Goal: Task Accomplishment & Management: Manage account settings

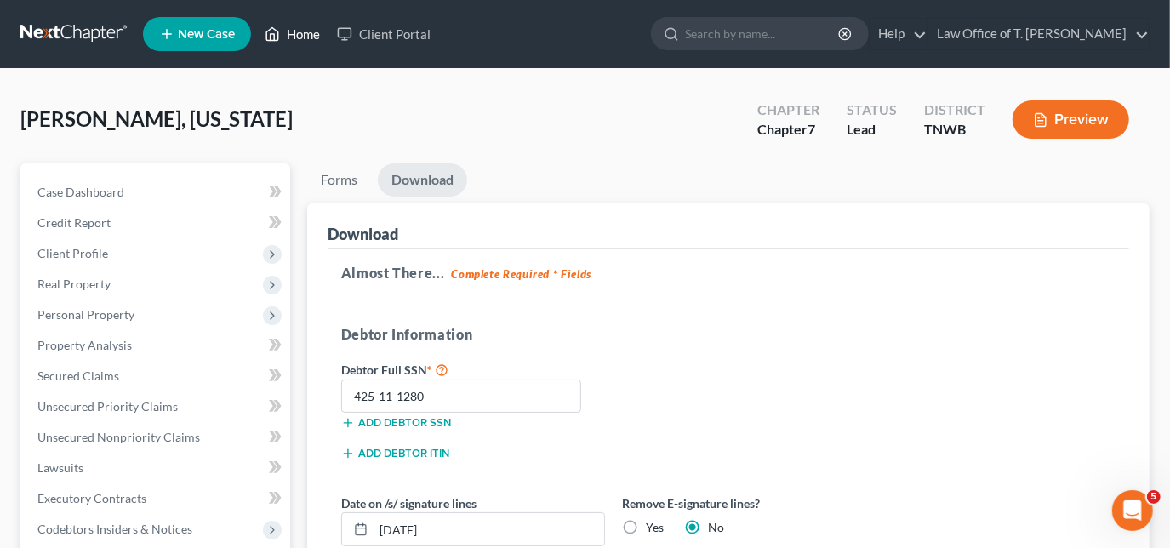
click at [311, 26] on link "Home" at bounding box center [292, 34] width 72 height 31
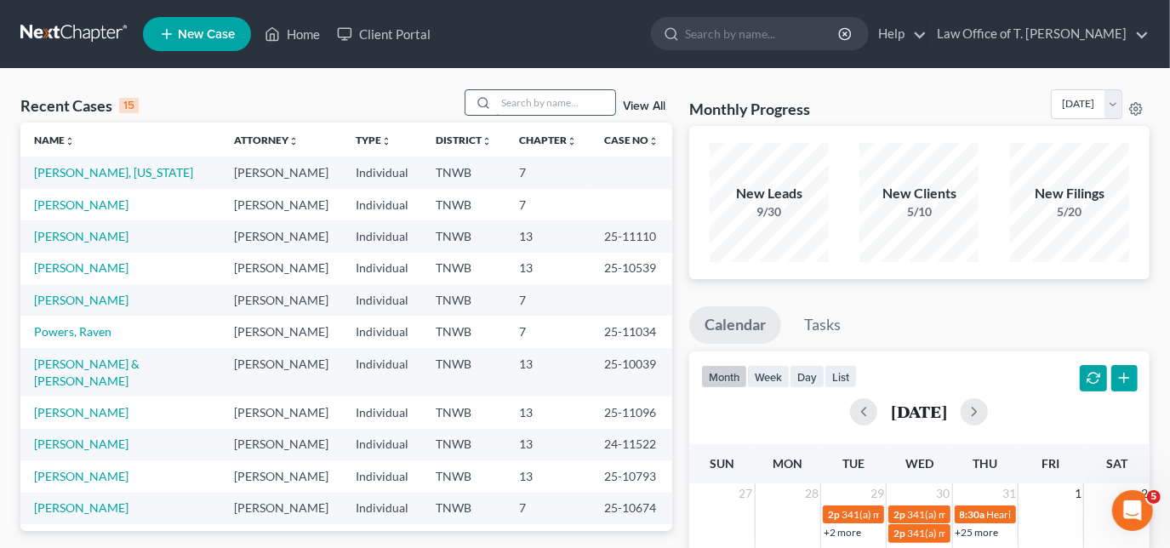
click at [527, 101] on input "search" at bounding box center [555, 102] width 119 height 25
click at [139, 358] on link "[PERSON_NAME] & [PERSON_NAME]" at bounding box center [86, 371] width 105 height 31
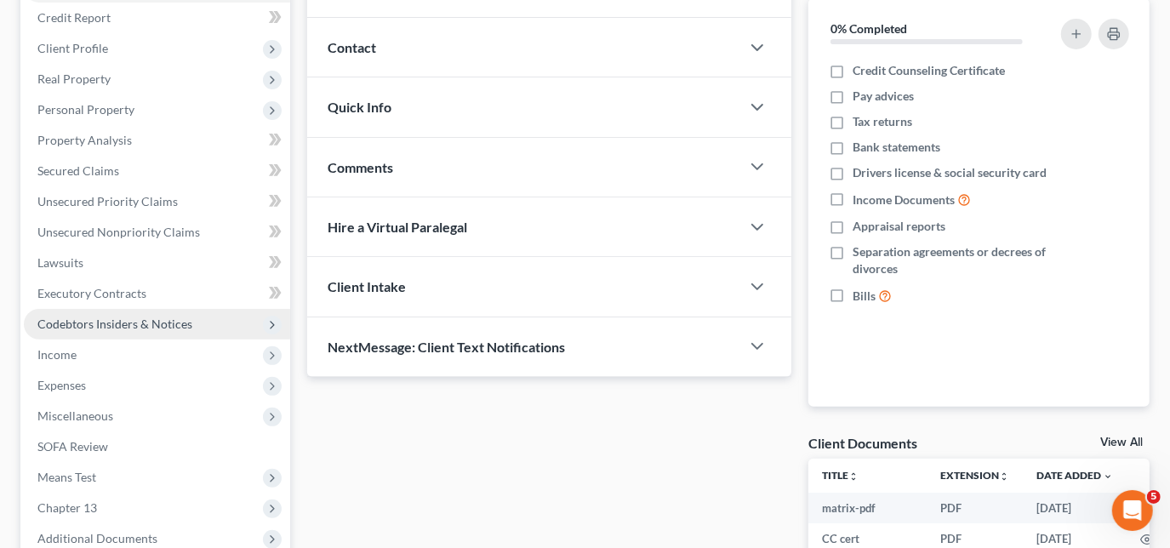
scroll to position [231, 0]
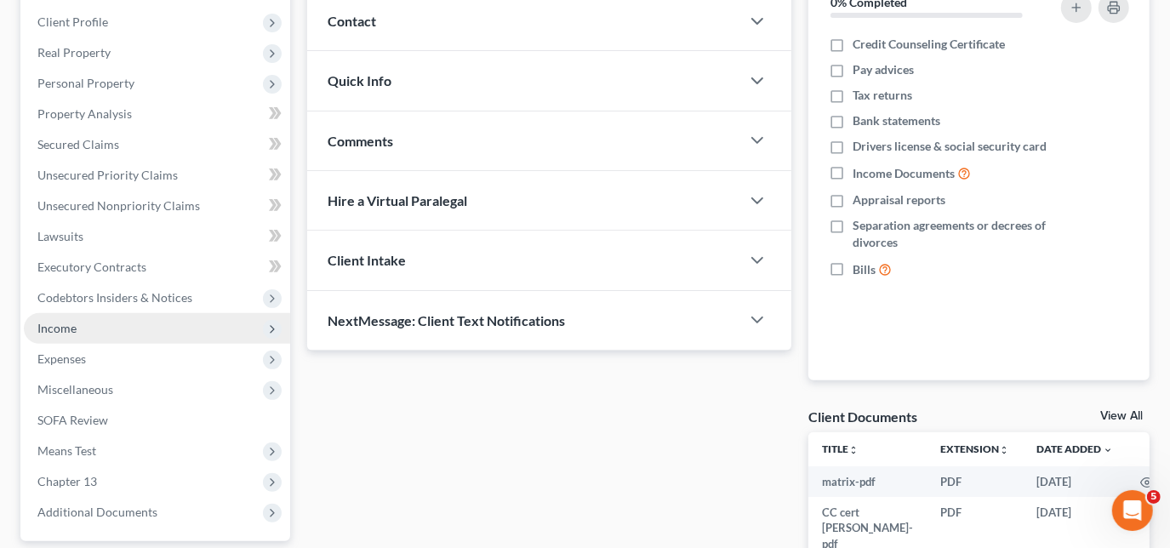
click at [79, 322] on span "Income" at bounding box center [157, 328] width 266 height 31
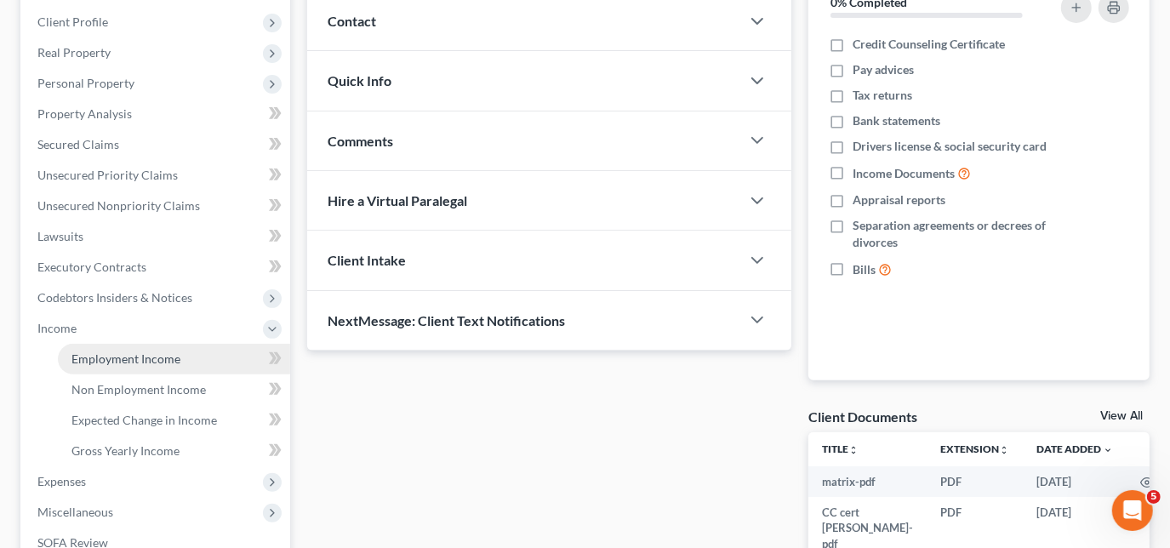
click at [124, 357] on span "Employment Income" at bounding box center [125, 358] width 109 height 14
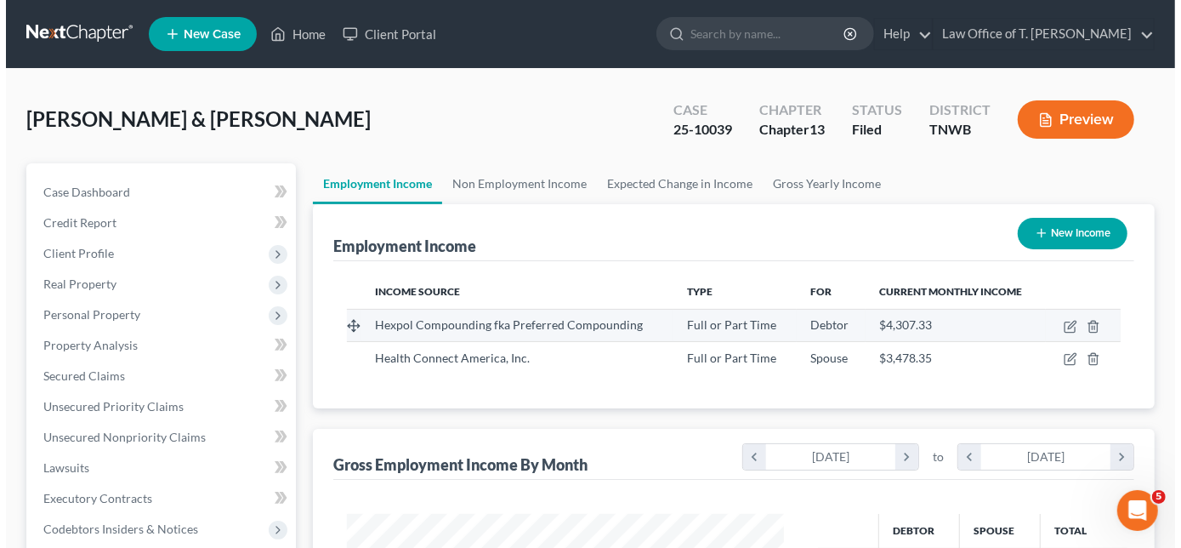
scroll to position [303, 471]
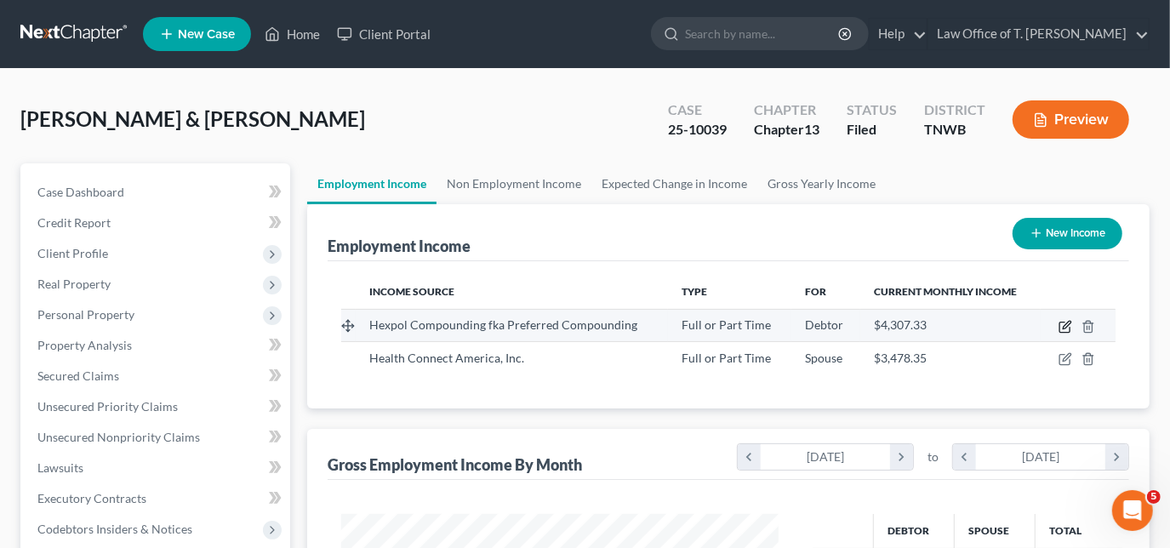
click at [1063, 325] on icon "button" at bounding box center [1066, 325] width 8 height 8
select select "0"
select select "44"
select select "2"
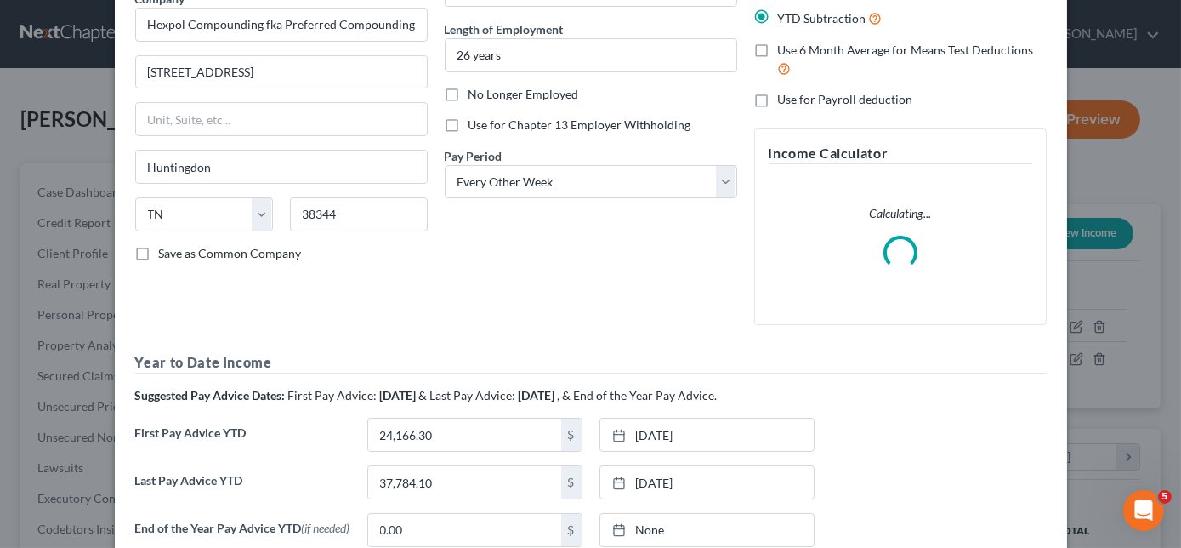
scroll to position [231, 0]
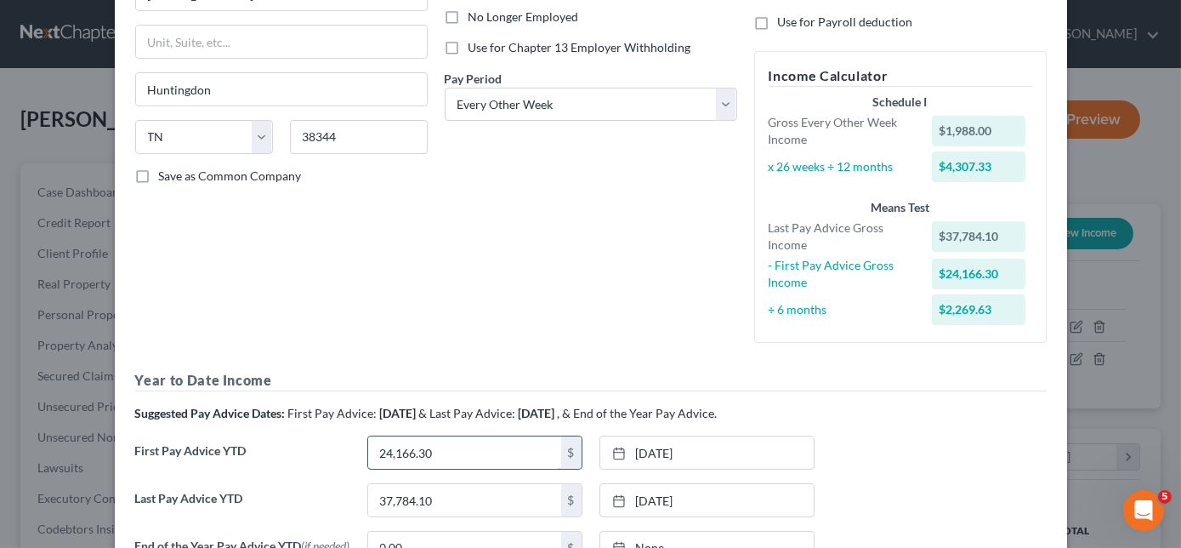
click at [463, 449] on input "24,166.30" at bounding box center [464, 452] width 193 height 32
type input "27,645.30"
click at [612, 447] on icon at bounding box center [619, 454] width 14 height 14
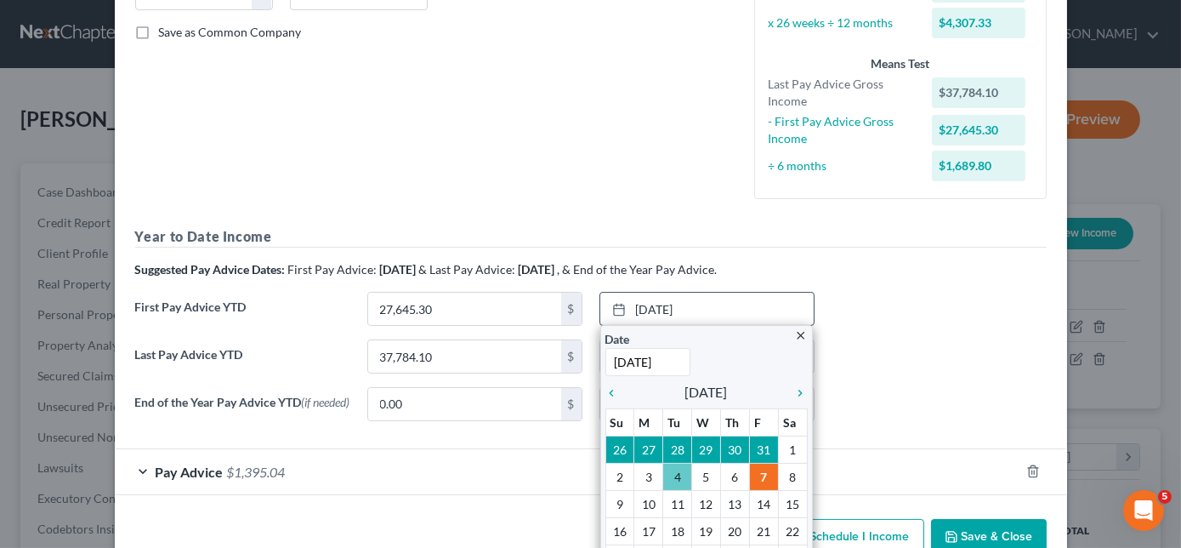
scroll to position [386, 0]
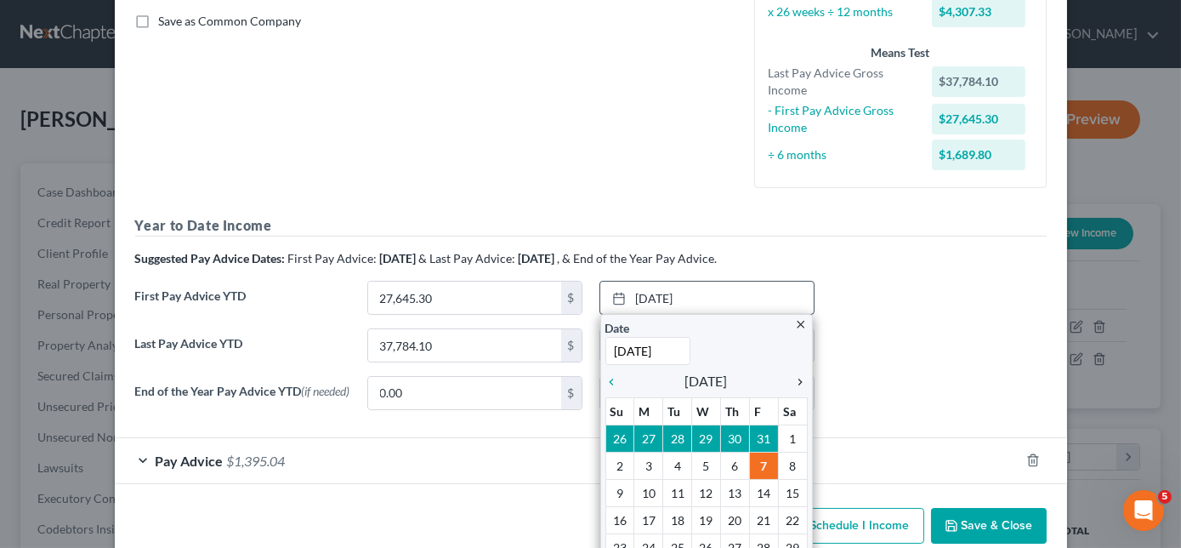
click at [791, 379] on icon "chevron_right" at bounding box center [797, 382] width 22 height 14
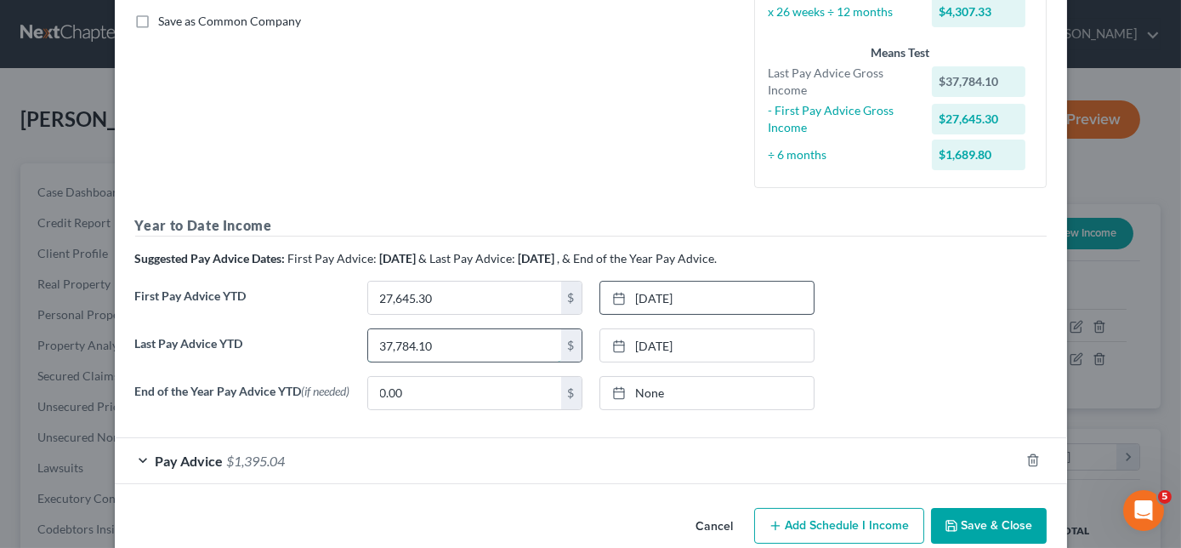
click at [475, 349] on input "37,784.10" at bounding box center [464, 345] width 193 height 32
type input "39,672.70"
click at [617, 341] on rect at bounding box center [619, 346] width 10 height 10
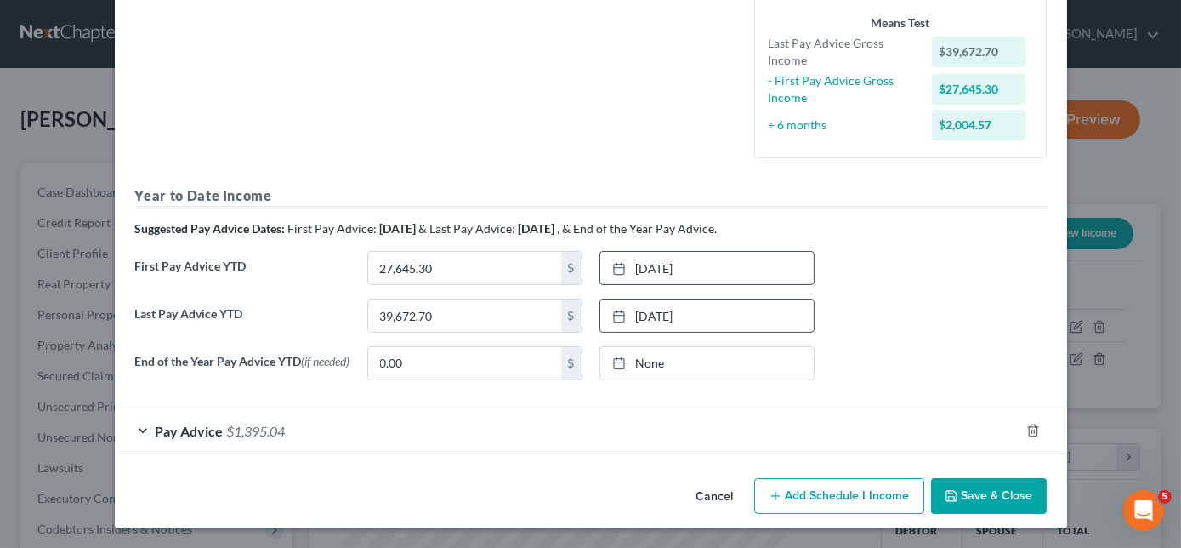
scroll to position [417, 0]
click at [130, 424] on div "Pay Advice $1,395.04" at bounding box center [567, 430] width 905 height 45
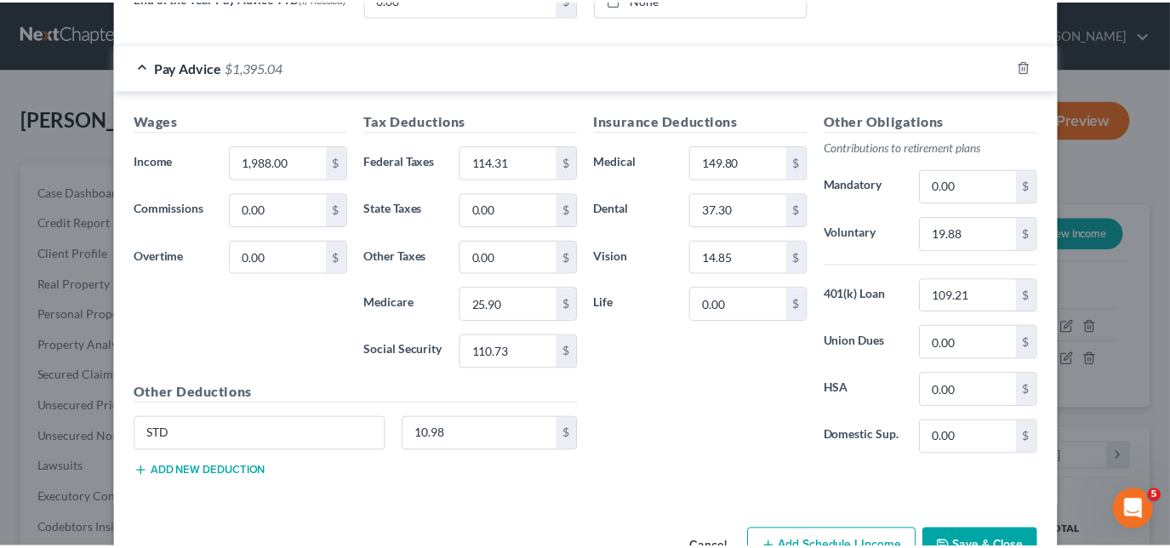
scroll to position [829, 0]
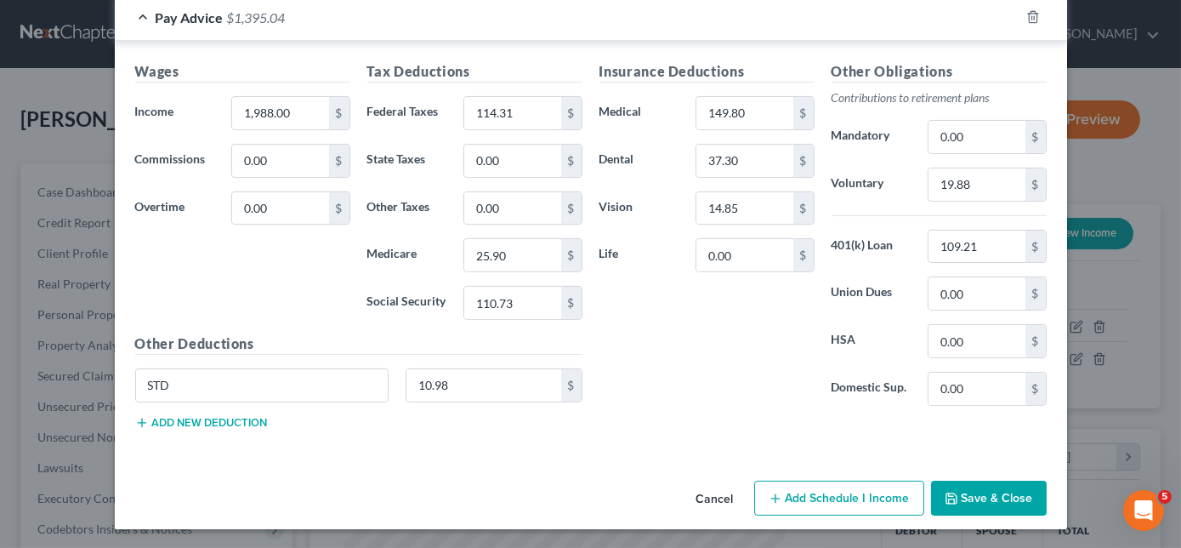
click at [1005, 492] on button "Save & Close" at bounding box center [989, 499] width 116 height 36
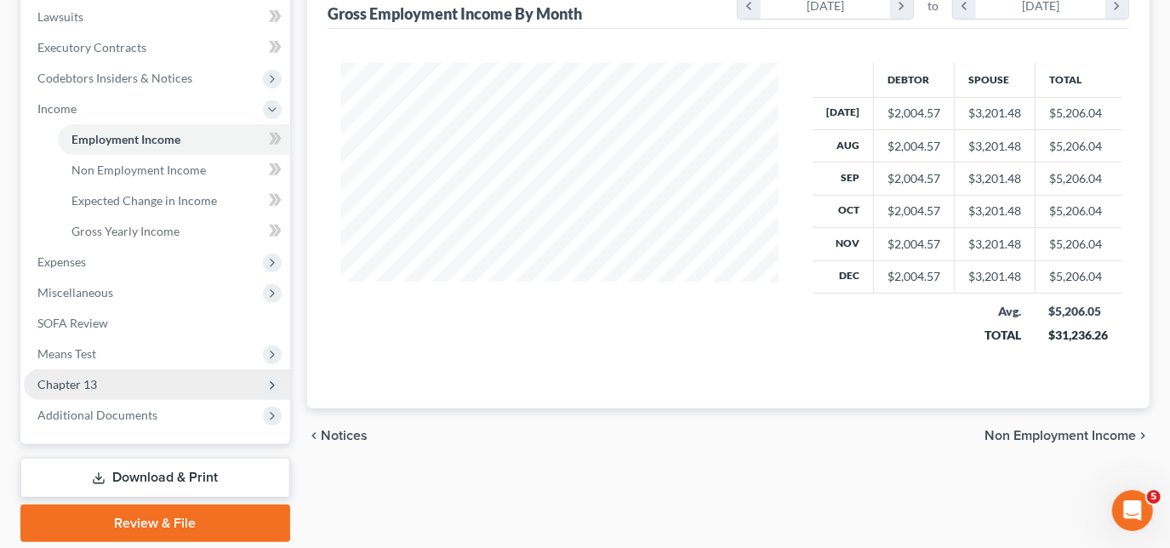
scroll to position [508, 0]
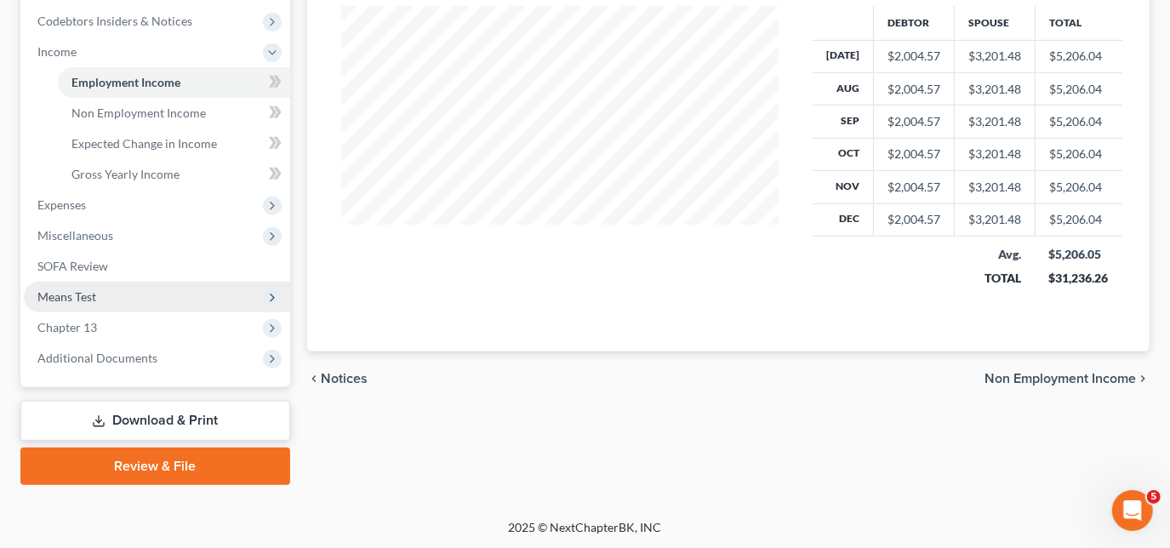
click at [84, 291] on span "Means Test" at bounding box center [66, 296] width 59 height 14
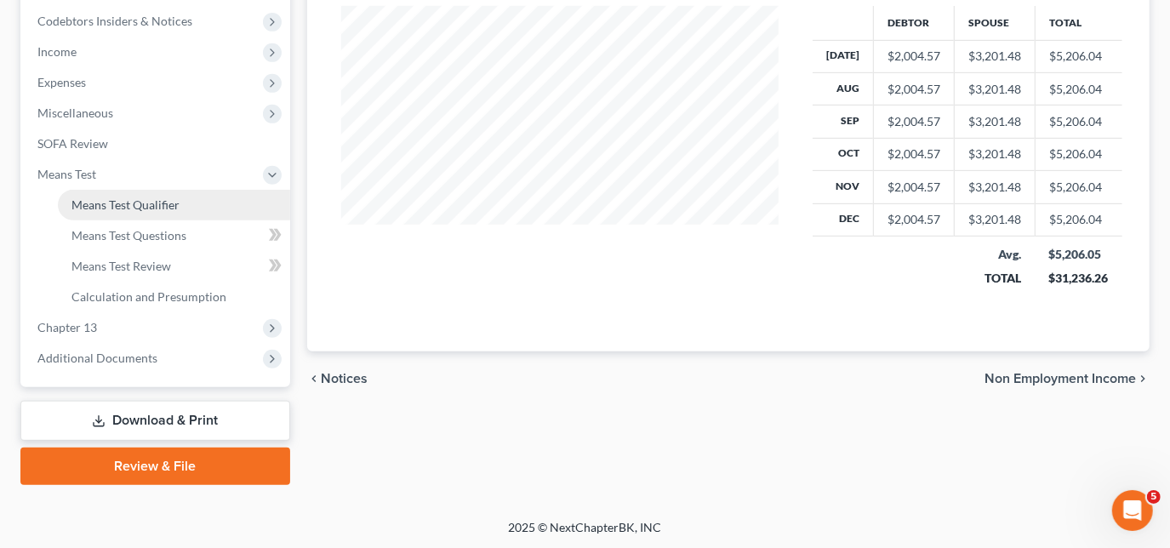
click at [136, 203] on span "Means Test Qualifier" at bounding box center [125, 204] width 108 height 14
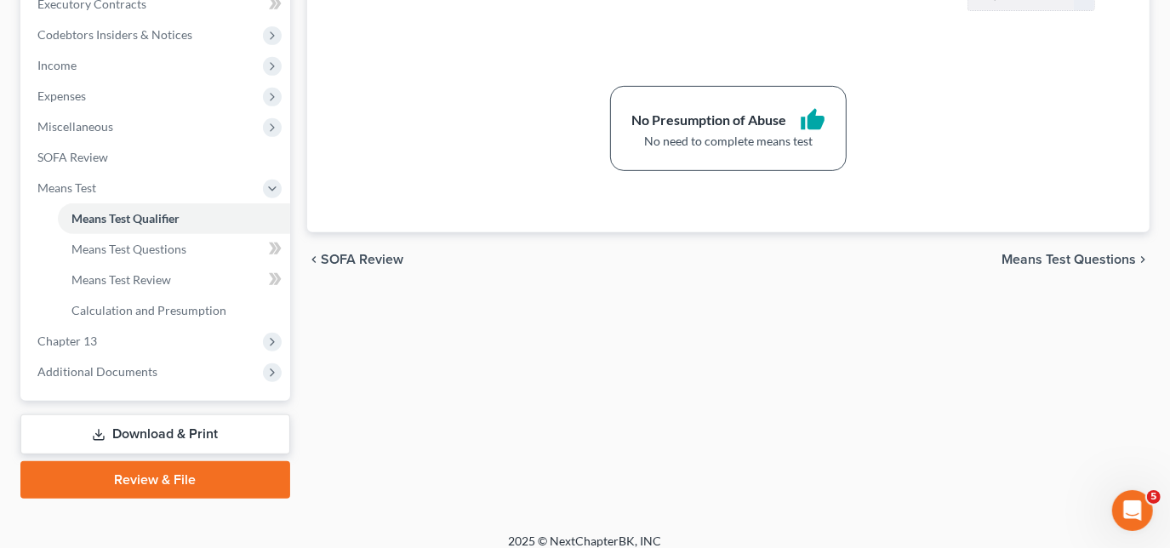
scroll to position [508, 0]
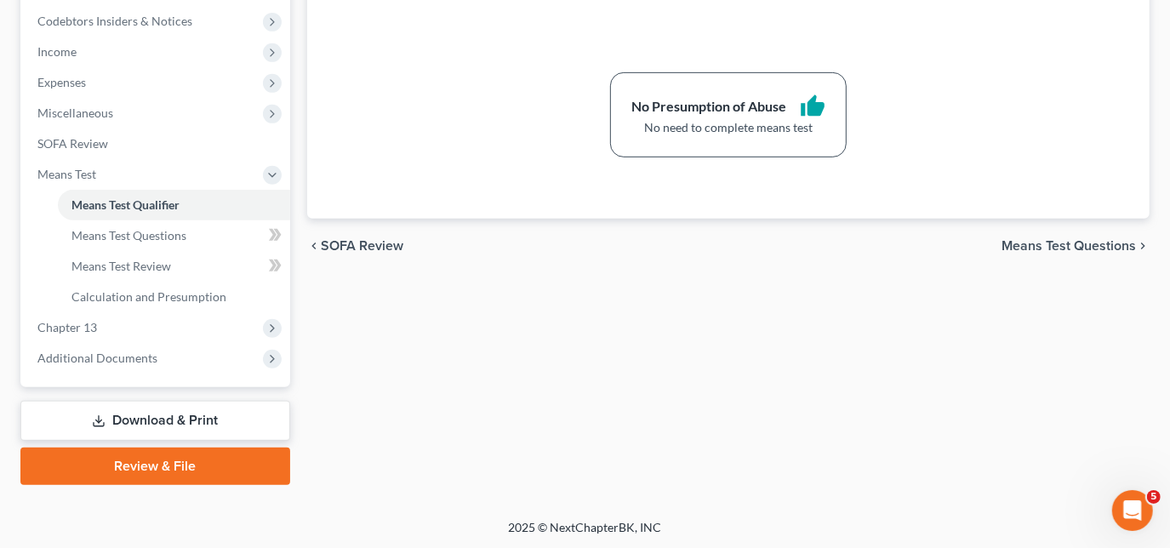
click at [228, 426] on link "Download & Print" at bounding box center [155, 421] width 270 height 40
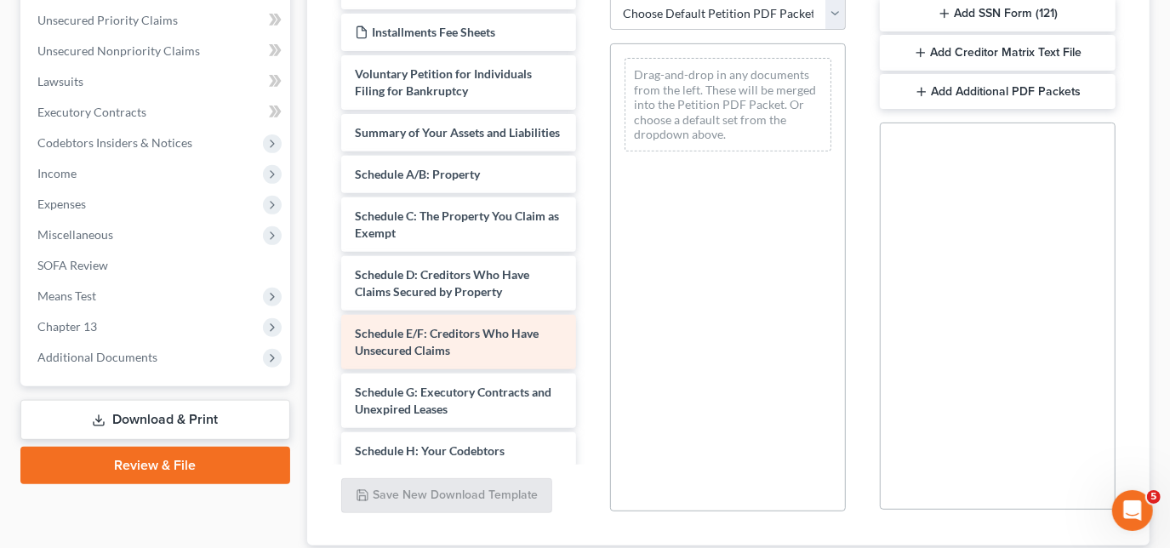
scroll to position [231, 0]
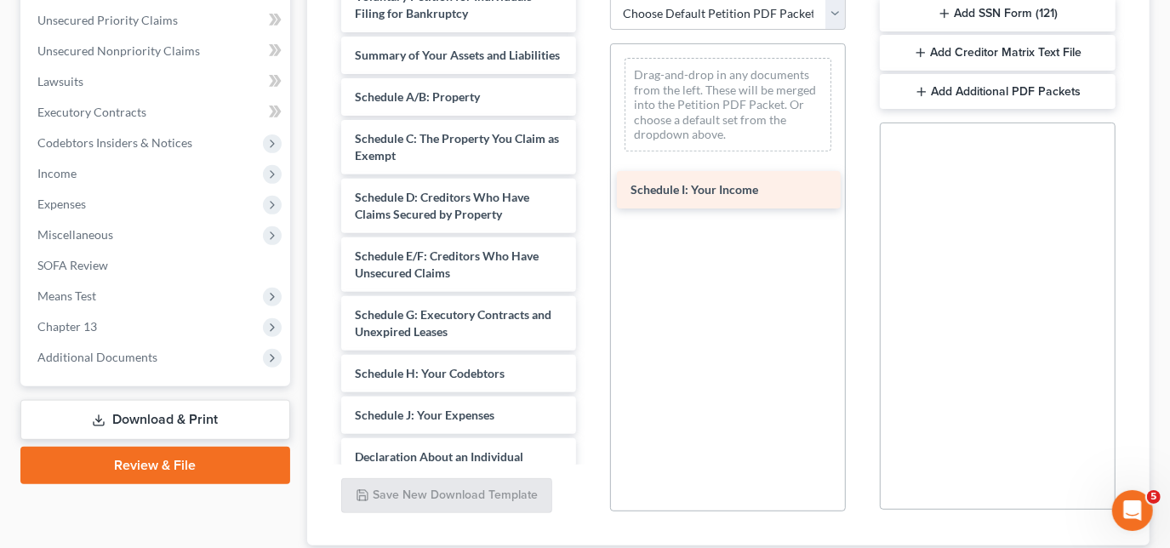
drag, startPoint x: 447, startPoint y: 429, endPoint x: 749, endPoint y: 145, distance: 414.0
click at [590, 145] on div "Schedule I: Your Income matrix-pdf CC cert [PERSON_NAME]-pdf CC cert [PERSON_NA…" at bounding box center [458, 281] width 263 height 1024
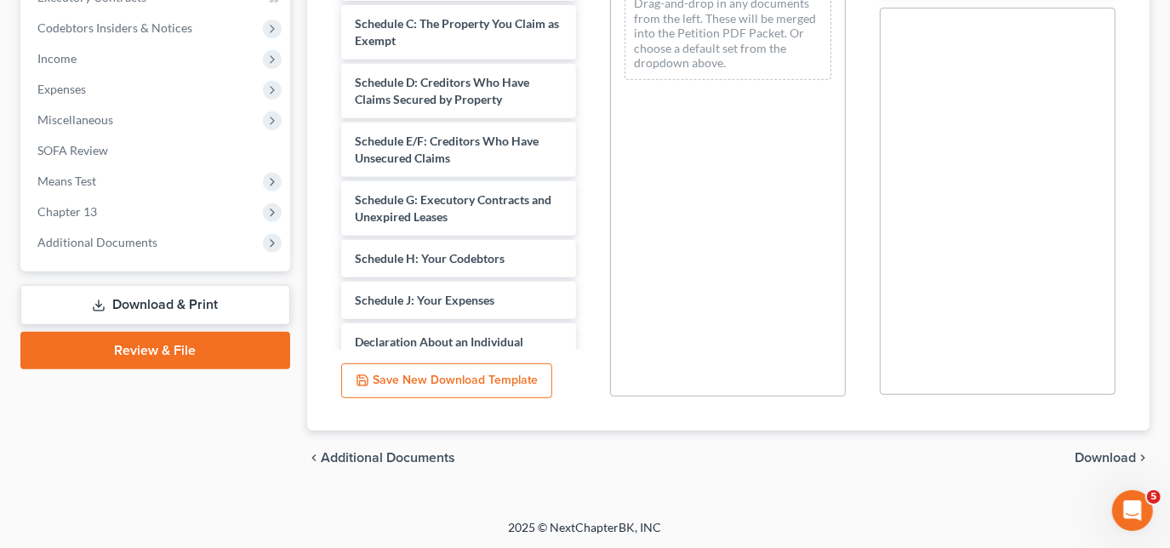
click at [1103, 453] on span "Download" at bounding box center [1104, 458] width 61 height 14
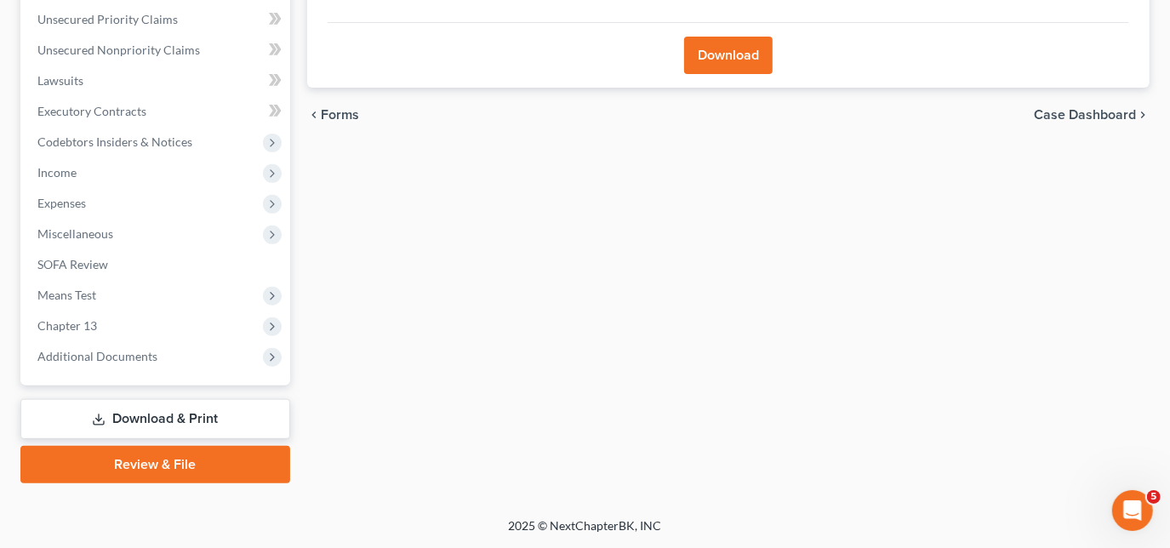
scroll to position [385, 0]
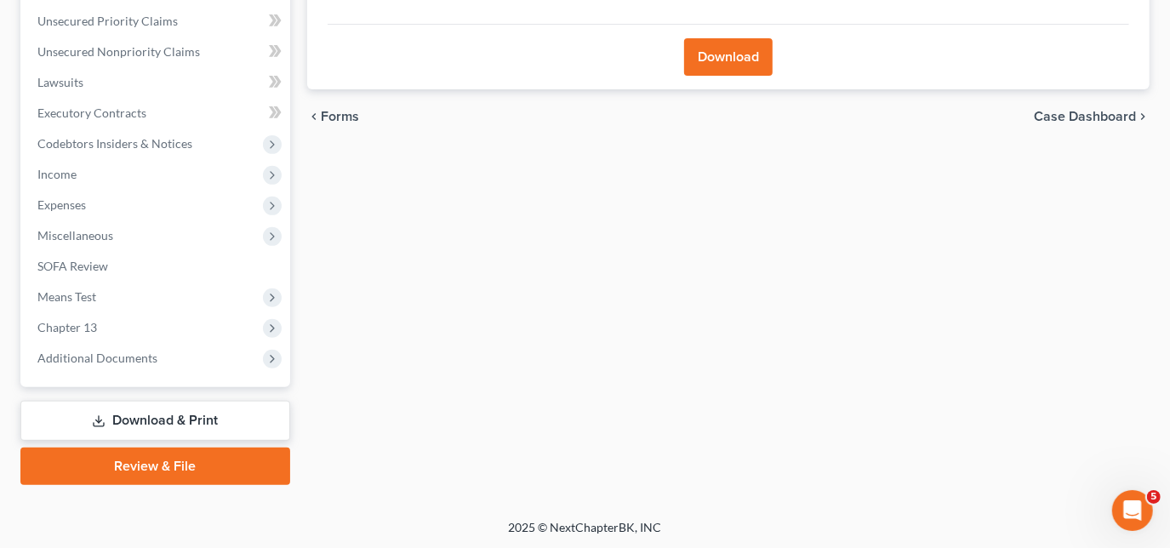
click at [719, 59] on button "Download" at bounding box center [728, 56] width 88 height 37
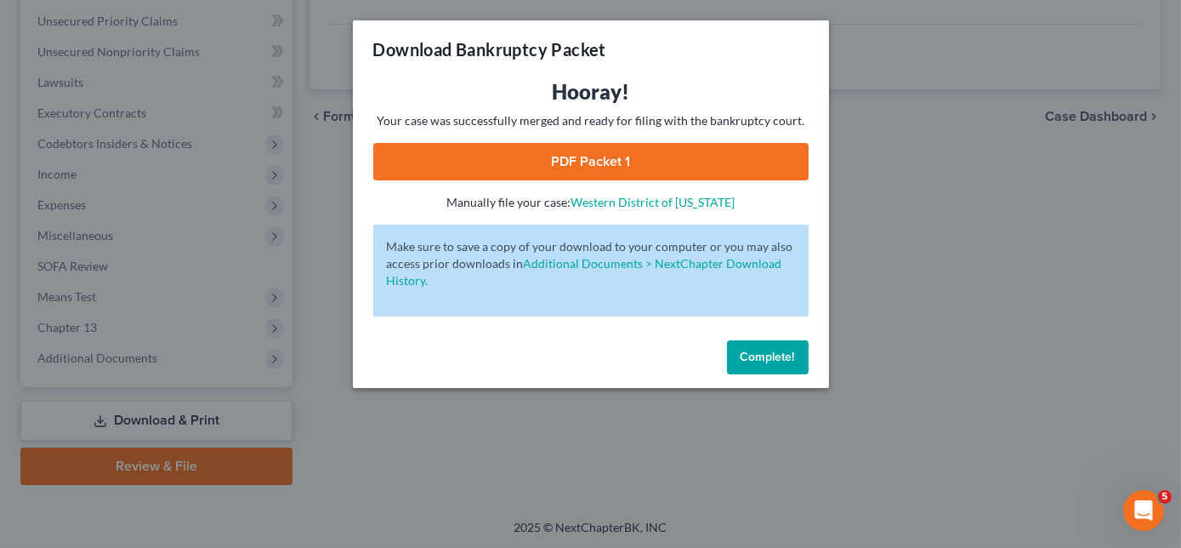
click at [572, 167] on link "PDF Packet 1" at bounding box center [591, 161] width 436 height 37
click at [772, 364] on button "Complete!" at bounding box center [768, 357] width 82 height 34
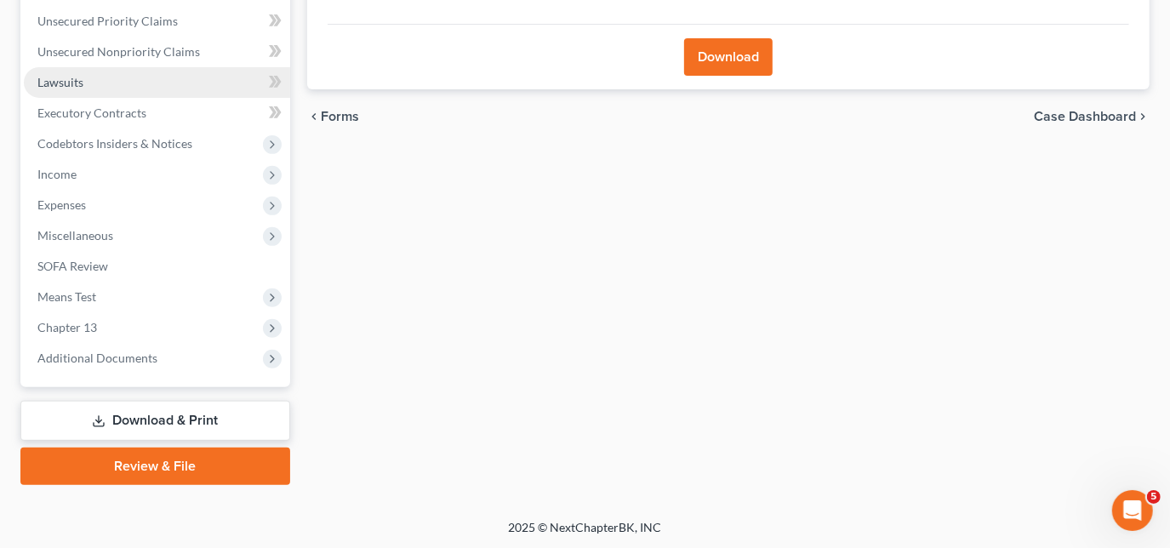
click at [71, 77] on span "Lawsuits" at bounding box center [60, 82] width 46 height 14
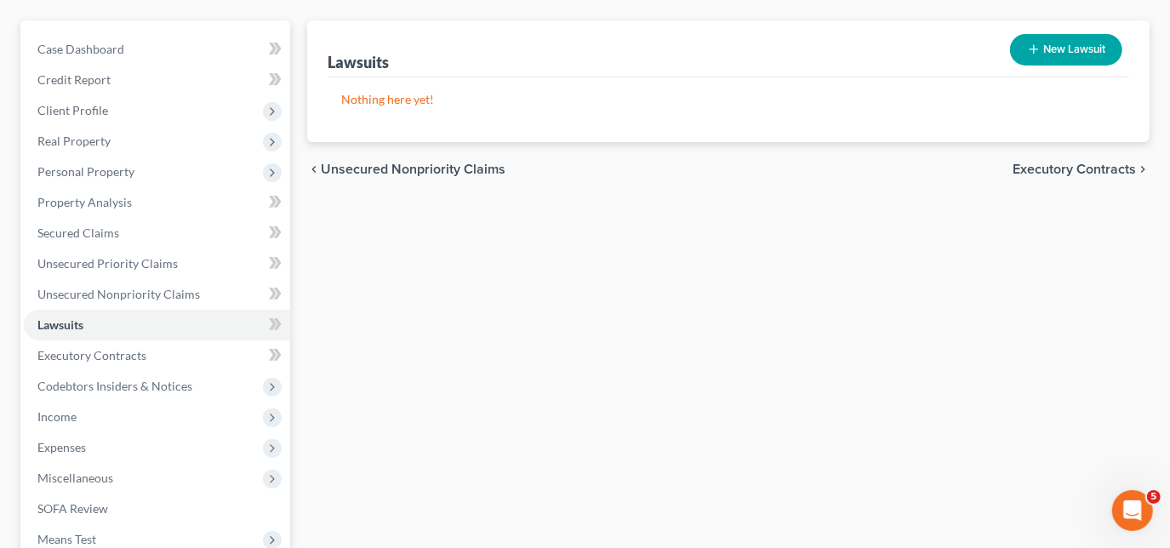
scroll to position [385, 0]
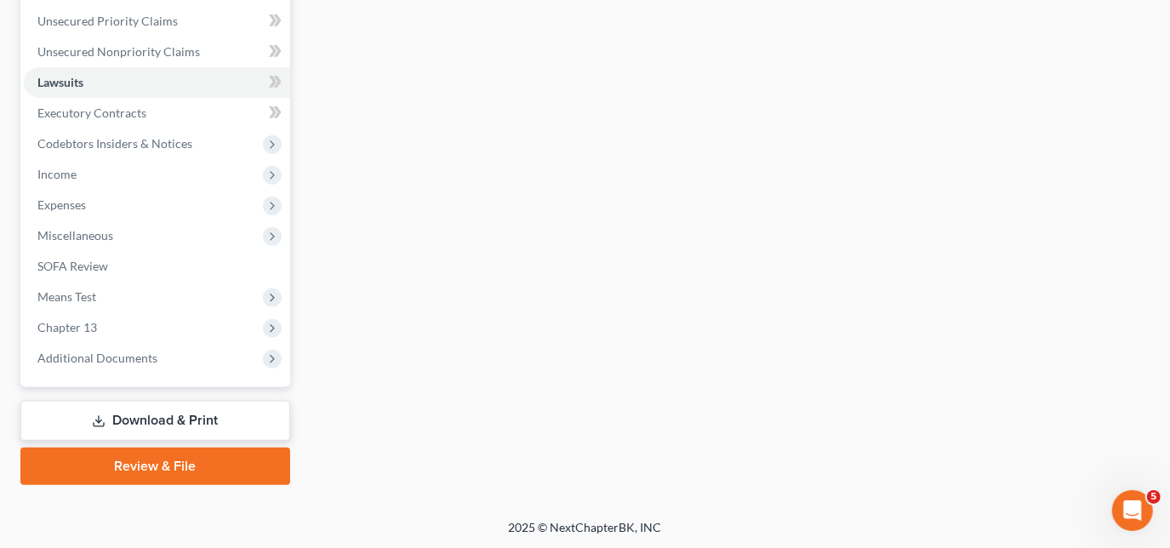
click at [128, 410] on link "Download & Print" at bounding box center [155, 421] width 270 height 40
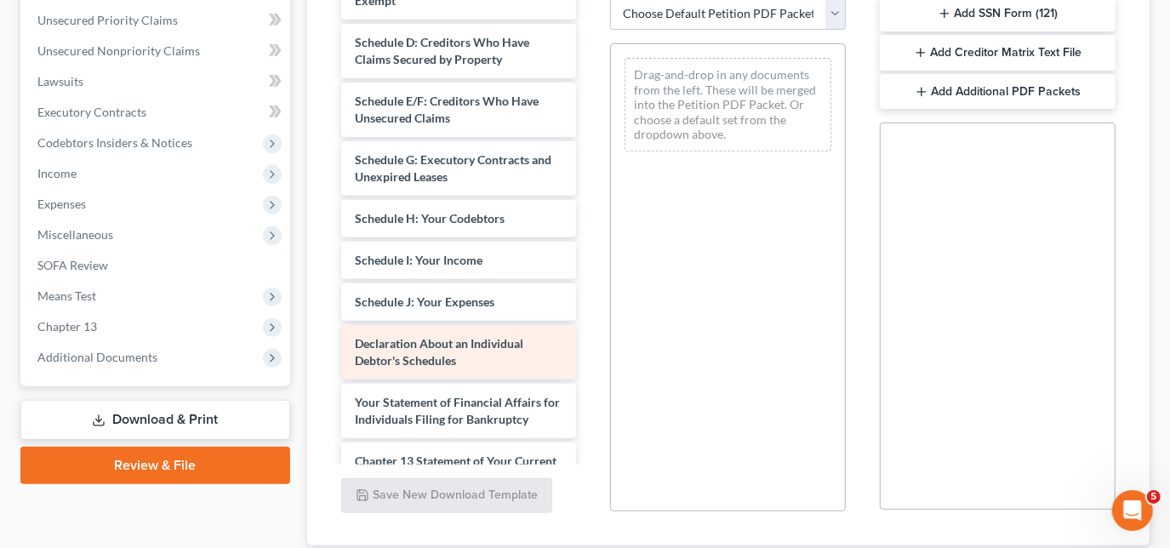
scroll to position [464, 0]
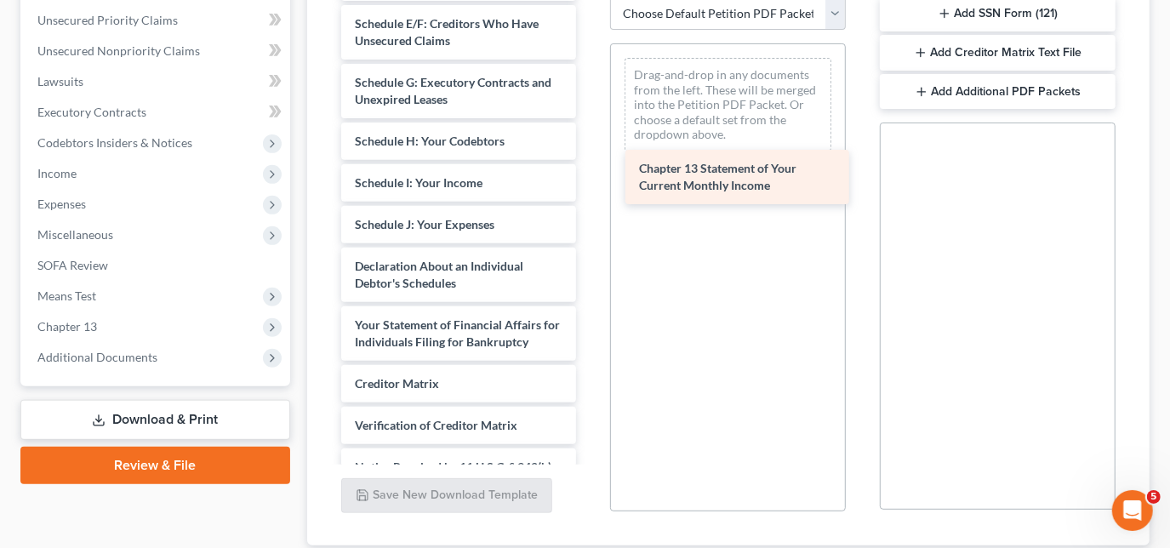
drag, startPoint x: 424, startPoint y: 401, endPoint x: 708, endPoint y: 170, distance: 366.4
click at [590, 170] on div "Chapter 13 Statement of Your Current Monthly Income matrix-pdf CC cert [PERSON_…" at bounding box center [458, 40] width 263 height 1007
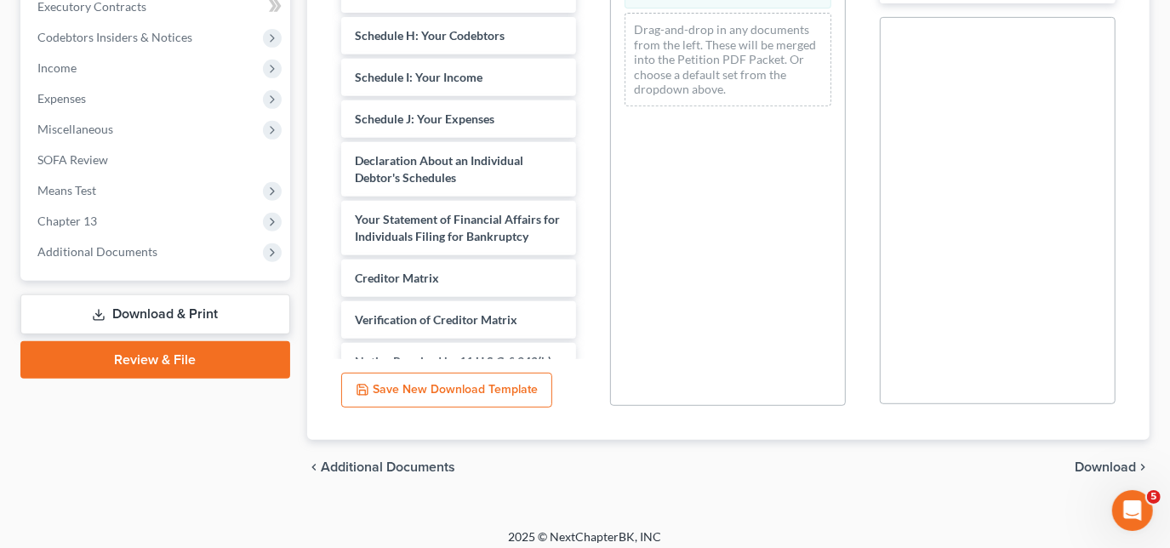
scroll to position [501, 0]
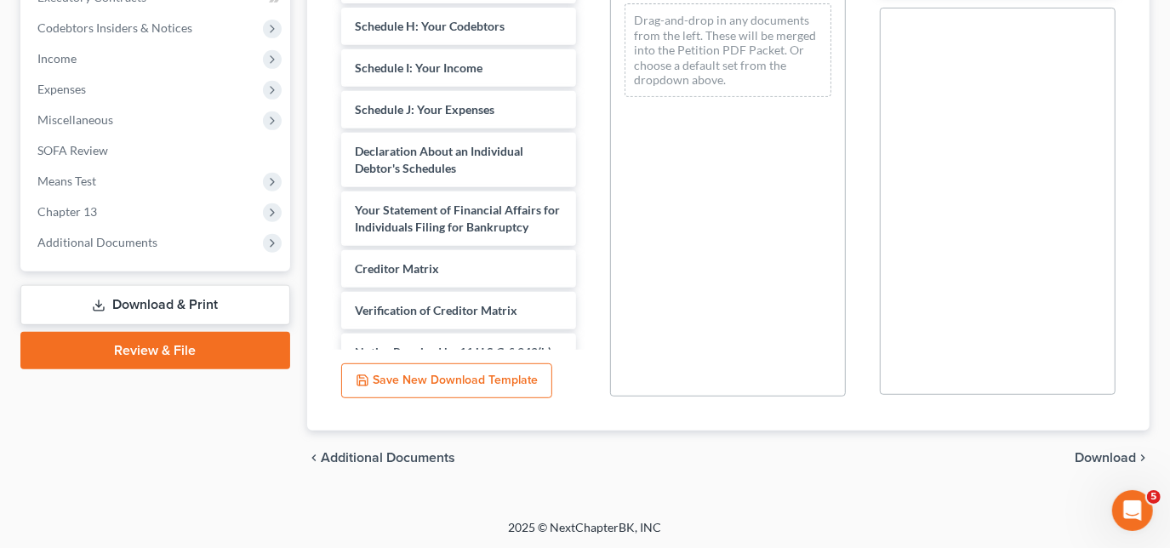
click at [1102, 458] on span "Download" at bounding box center [1104, 458] width 61 height 14
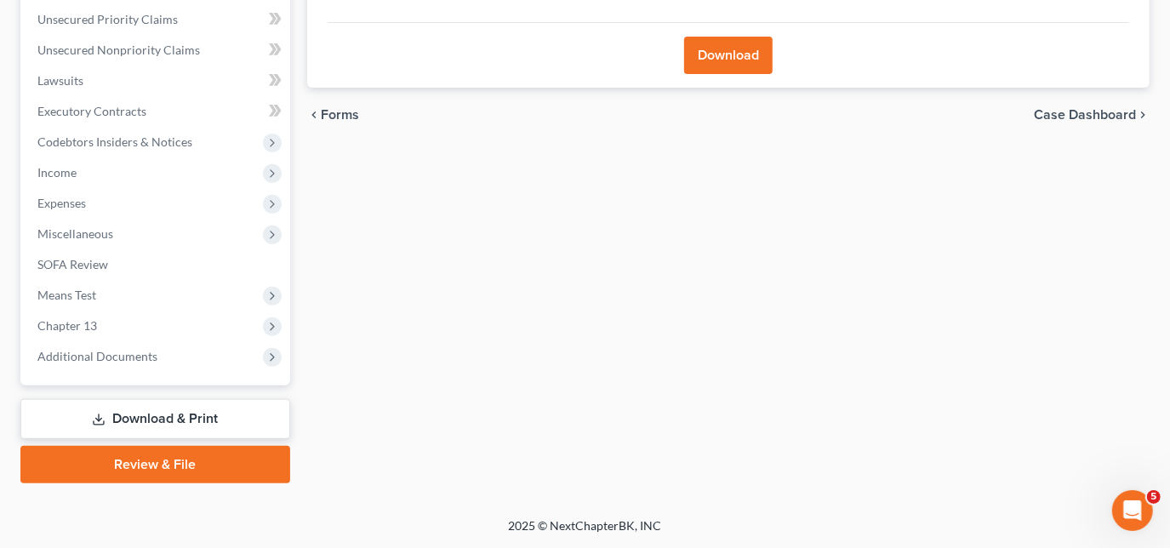
scroll to position [385, 0]
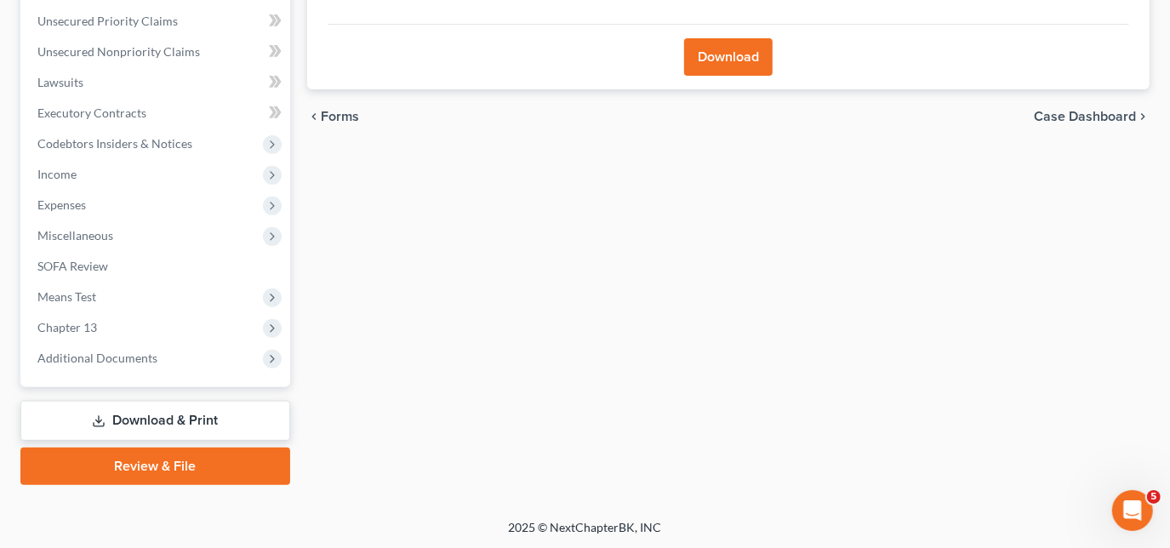
click at [742, 53] on button "Download" at bounding box center [728, 56] width 88 height 37
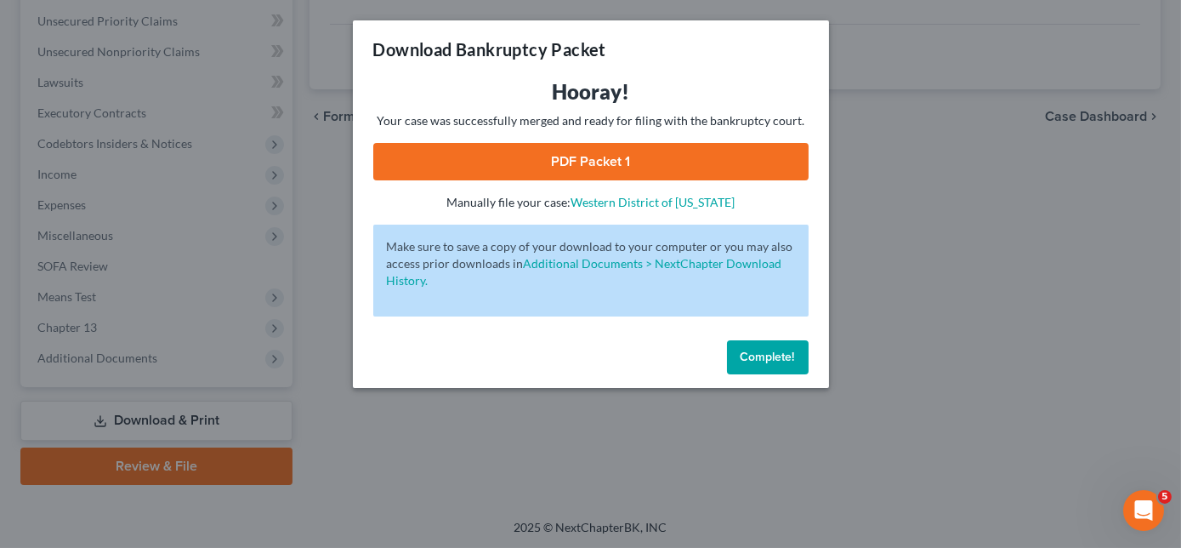
click at [618, 170] on link "PDF Packet 1" at bounding box center [591, 161] width 436 height 37
drag, startPoint x: 788, startPoint y: 362, endPoint x: 778, endPoint y: 351, distance: 14.5
click at [788, 362] on span "Complete!" at bounding box center [768, 357] width 54 height 14
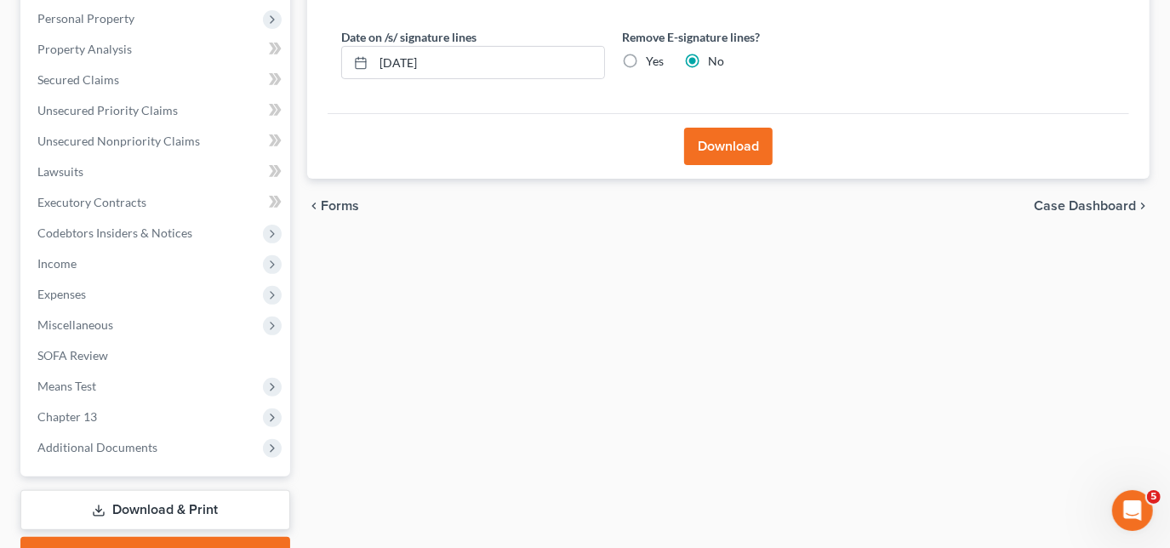
scroll to position [77, 0]
